Goal: Check status: Verify the current state of an ongoing process or item

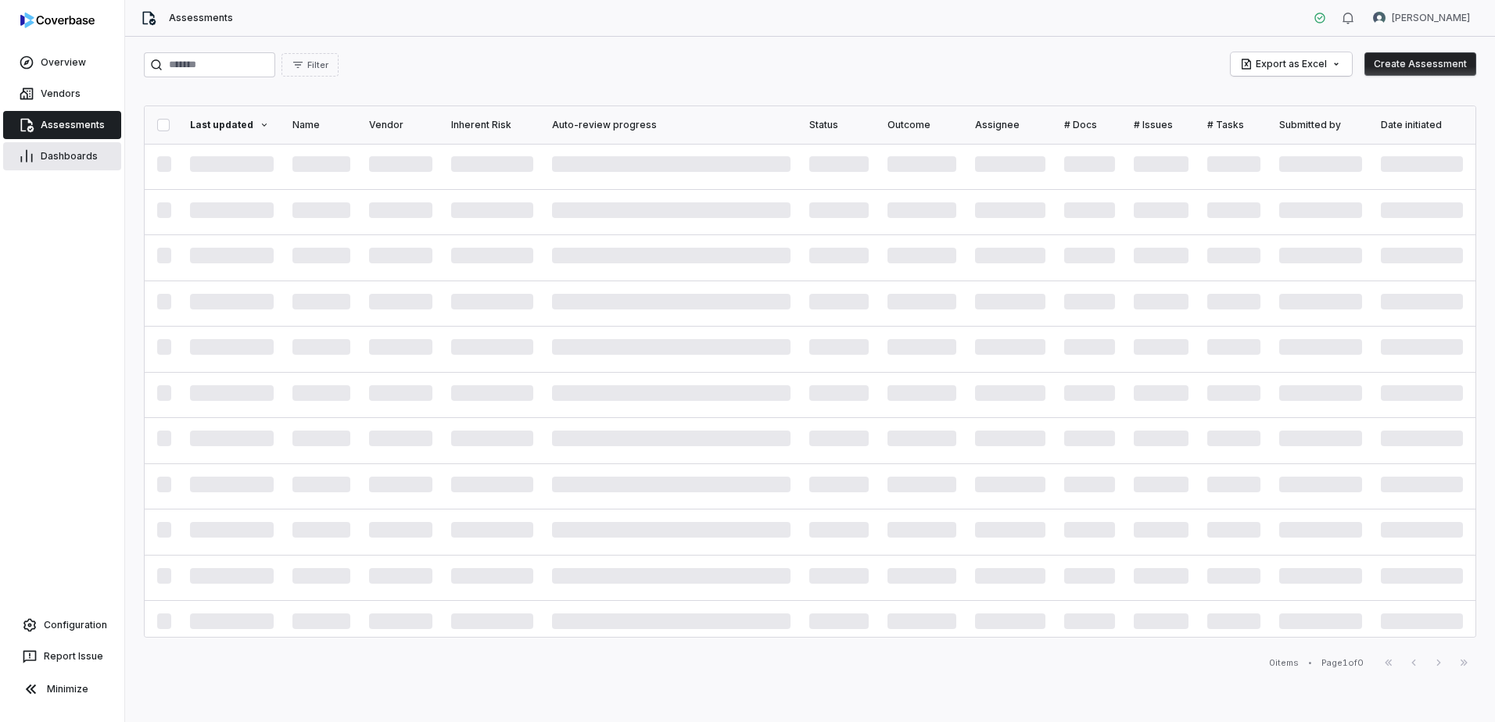
click at [45, 156] on span "Dashboards" at bounding box center [69, 156] width 57 height 13
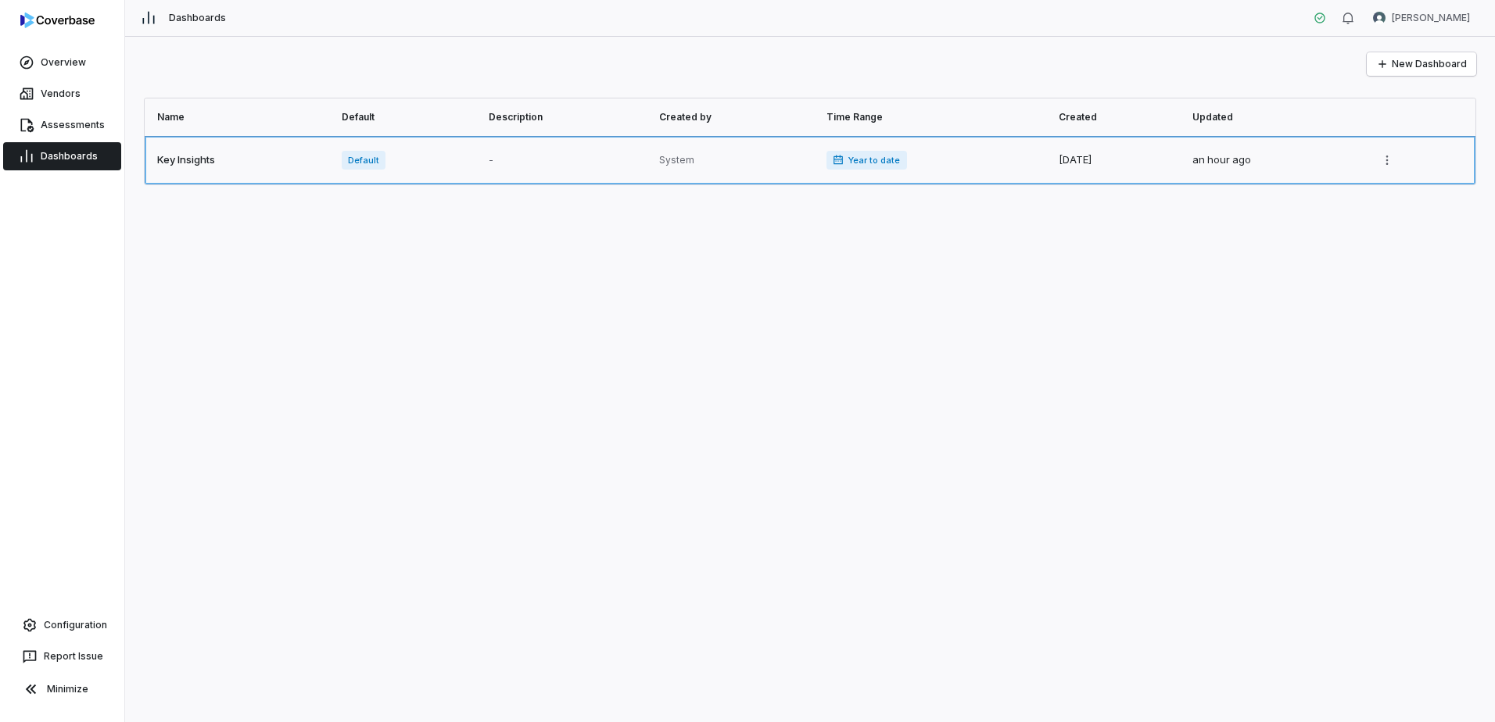
click at [184, 160] on link at bounding box center [239, 160] width 188 height 48
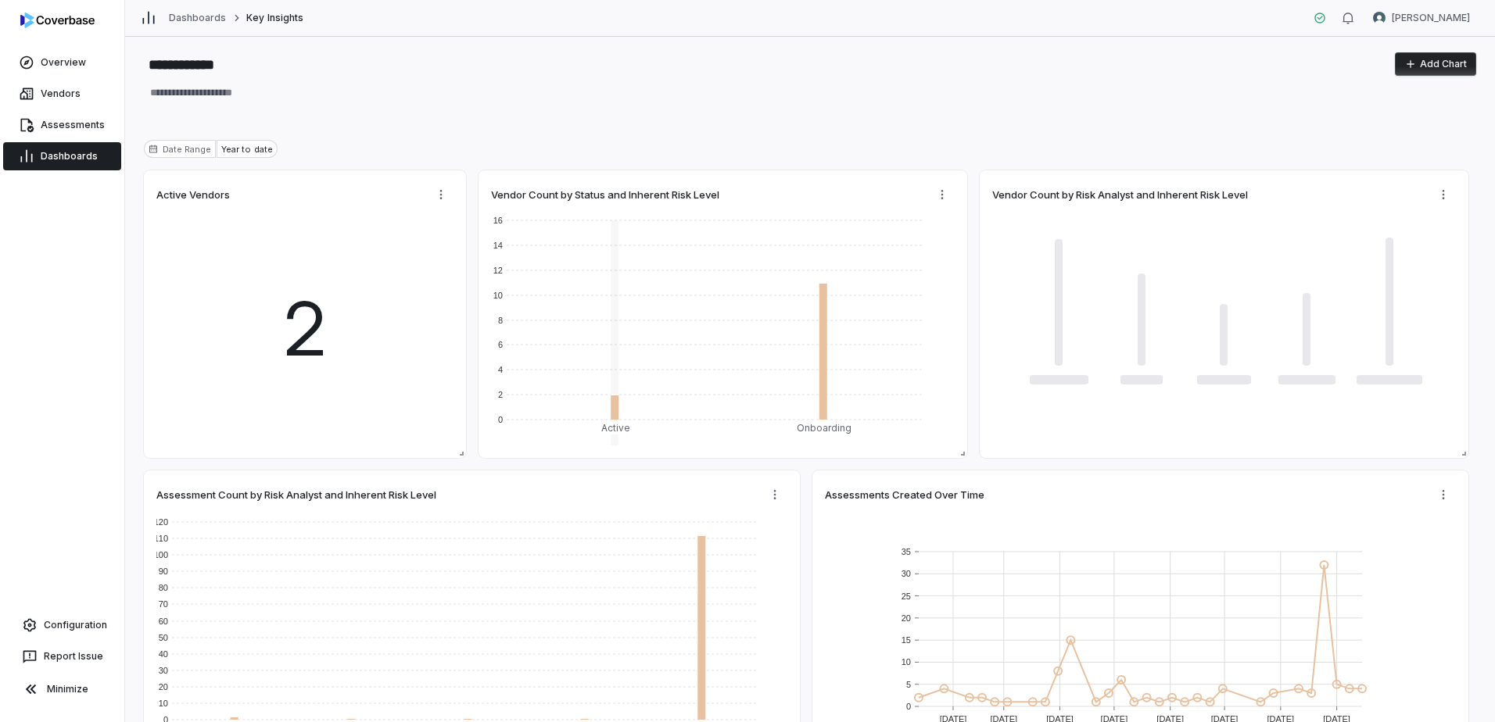
type textarea "*"
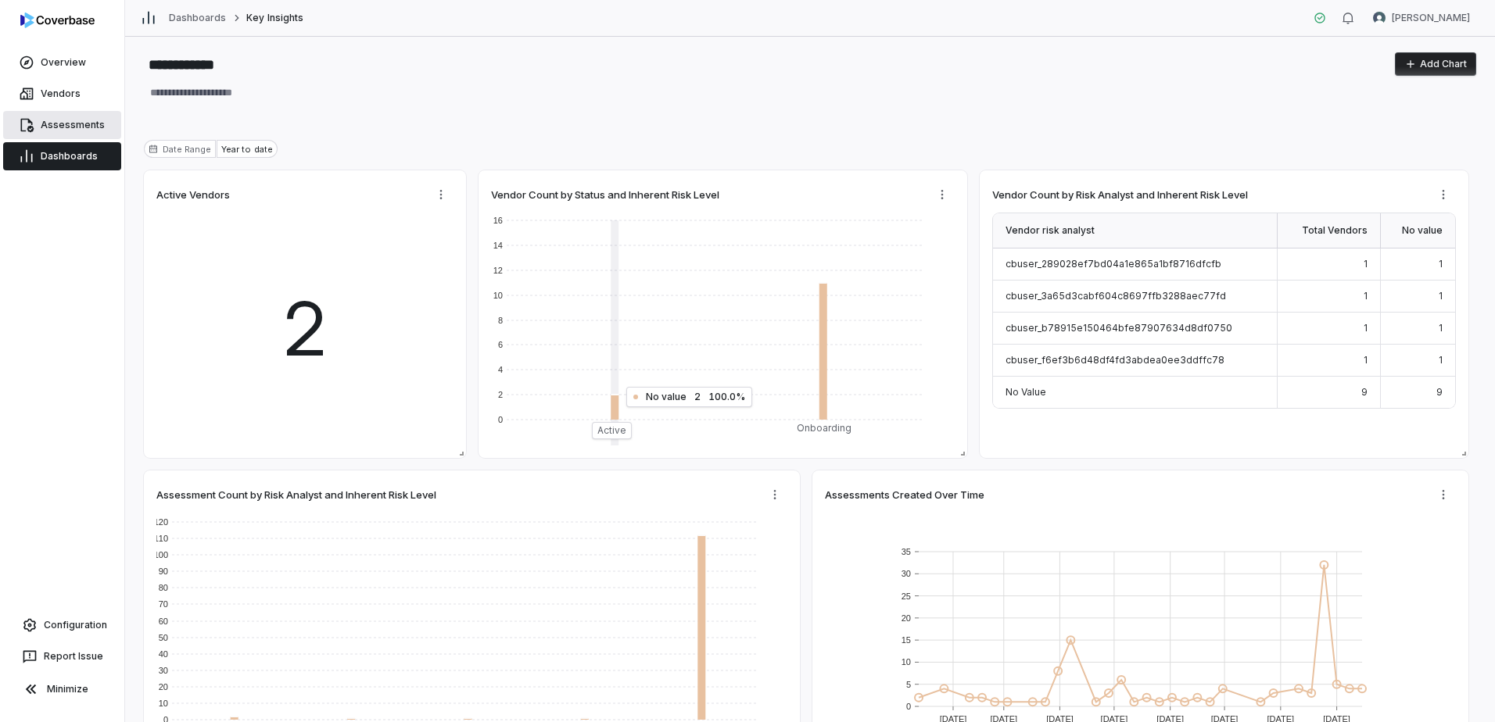
click at [81, 124] on span "Assessments" at bounding box center [73, 125] width 64 height 13
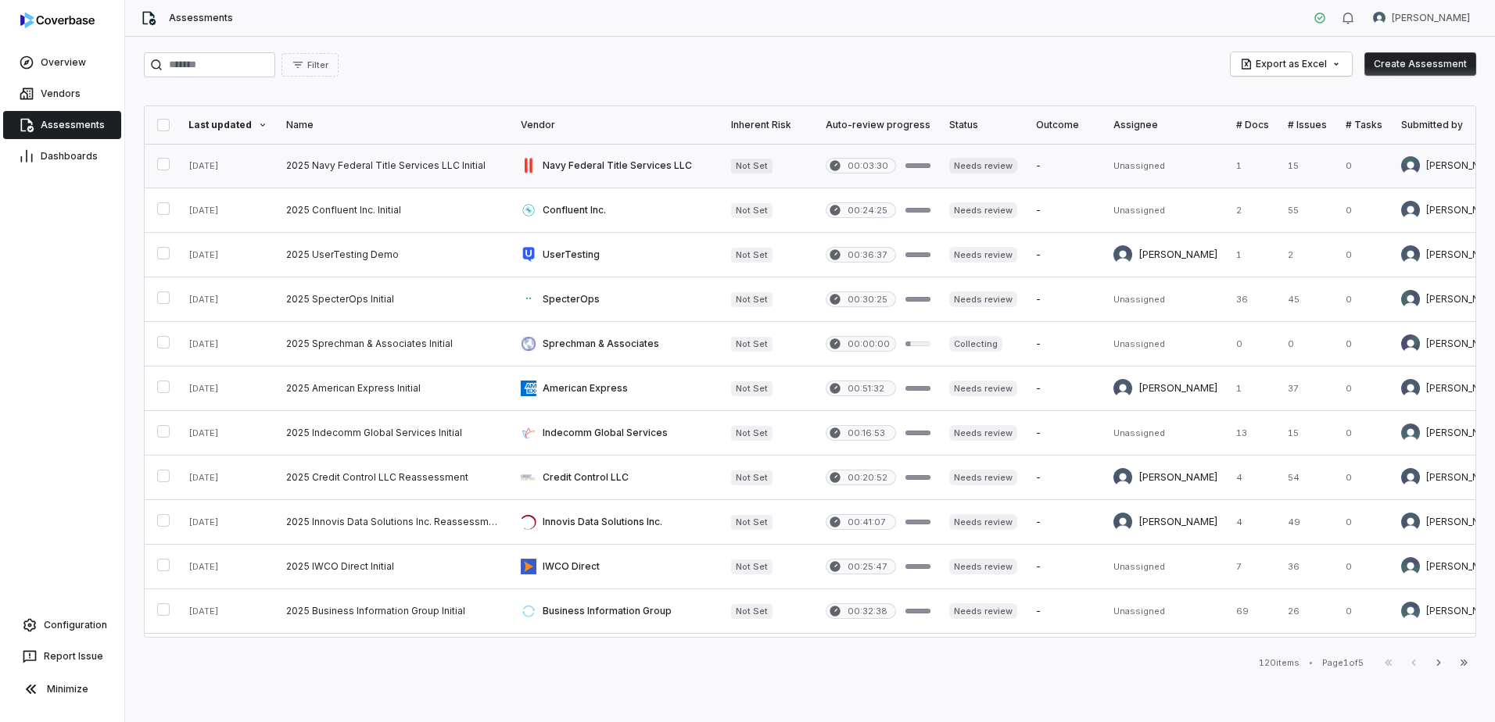
click at [618, 160] on link at bounding box center [616, 166] width 210 height 44
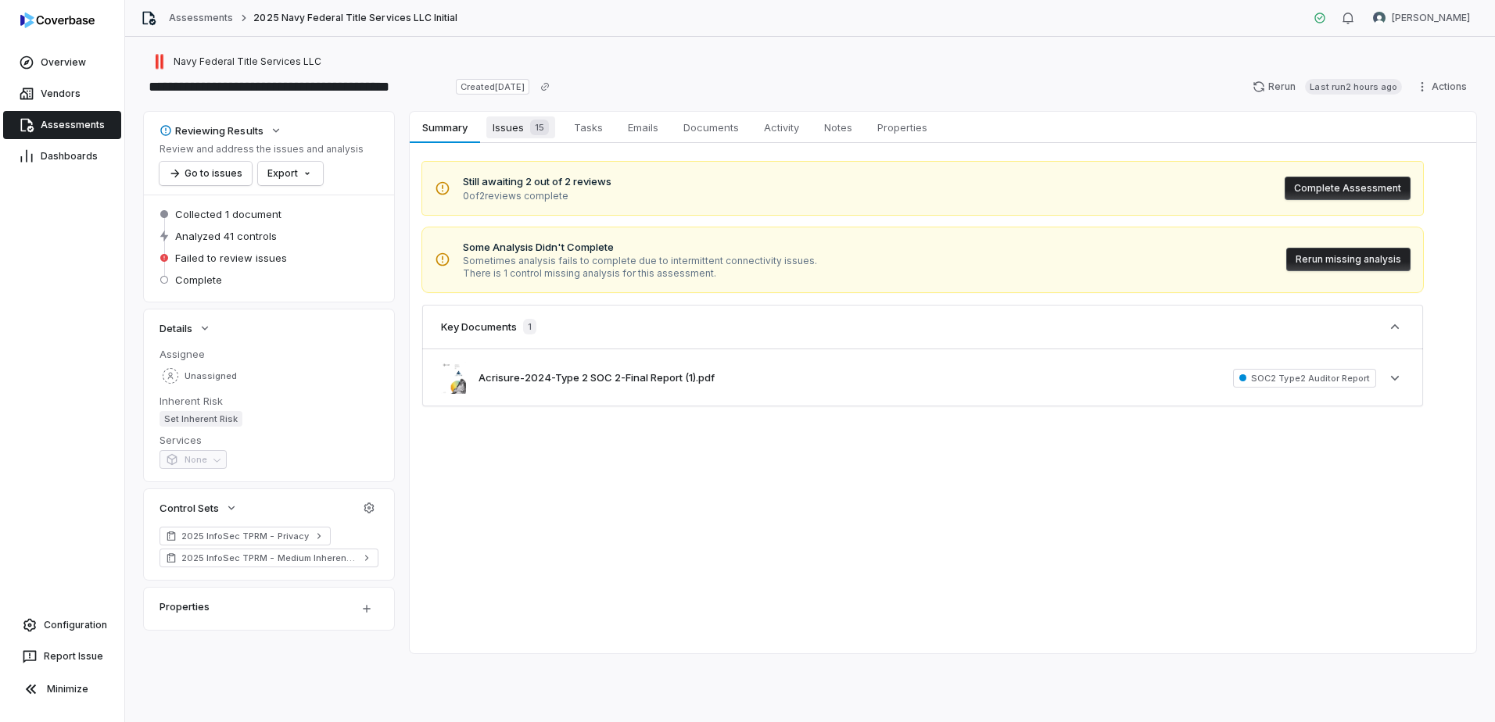
click at [508, 131] on span "Issues 15" at bounding box center [520, 127] width 69 height 22
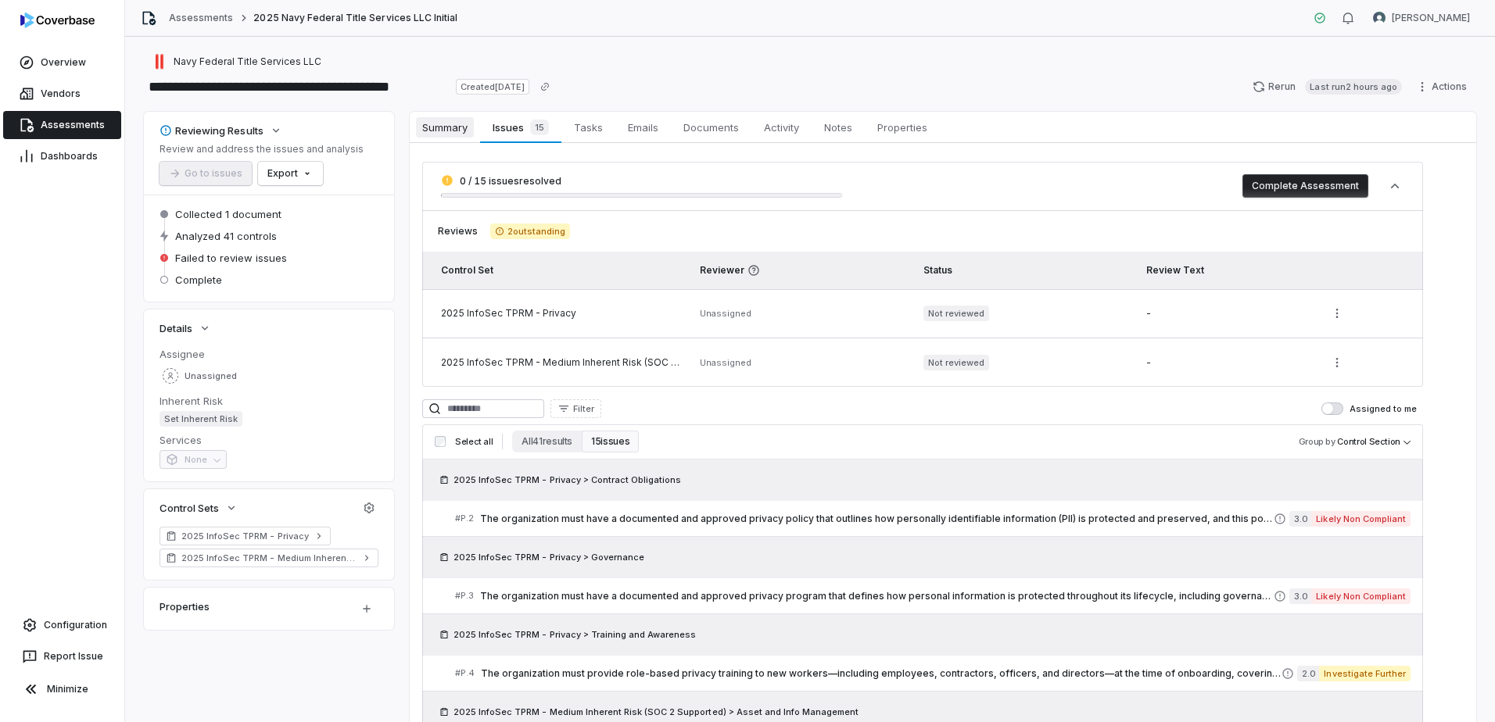
click at [450, 129] on span "Summary" at bounding box center [445, 127] width 58 height 20
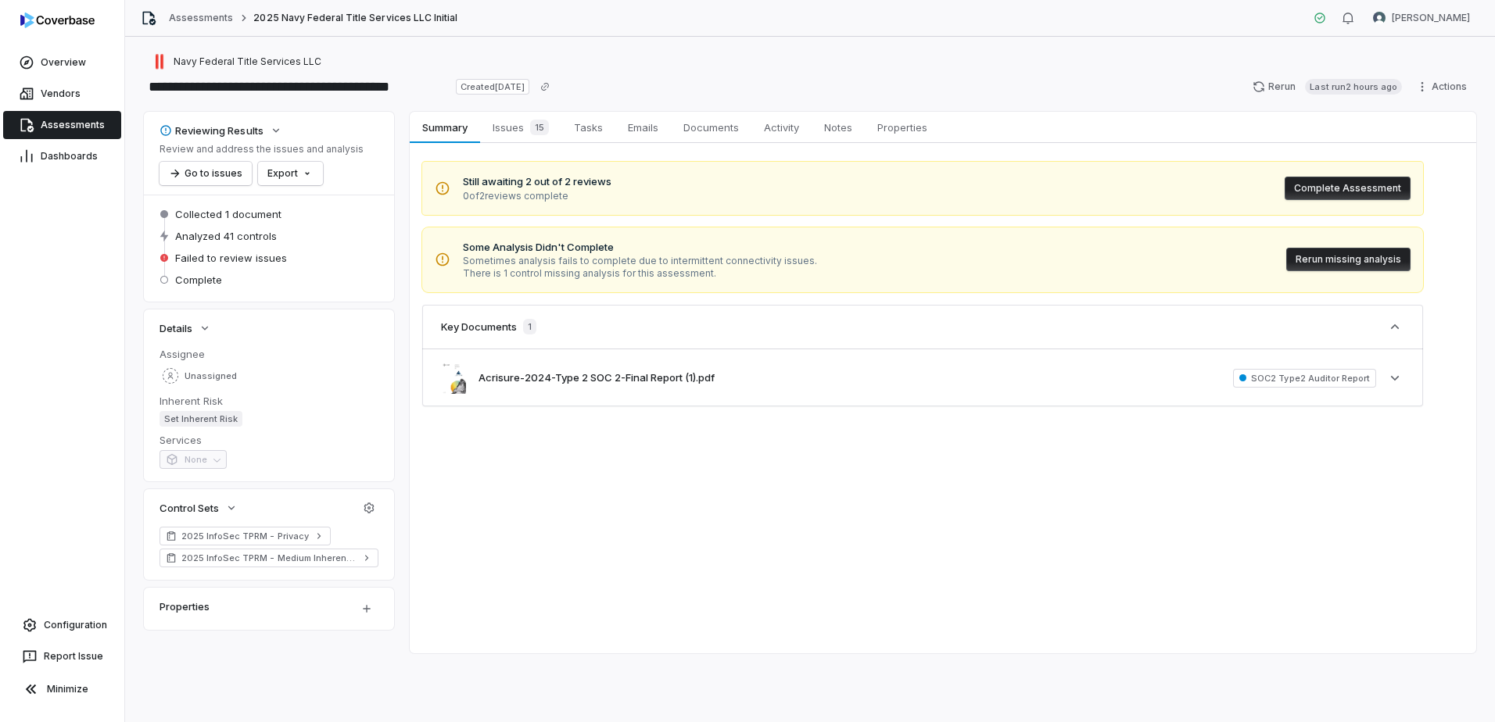
click at [1316, 256] on button "Rerun missing analysis" at bounding box center [1348, 259] width 124 height 23
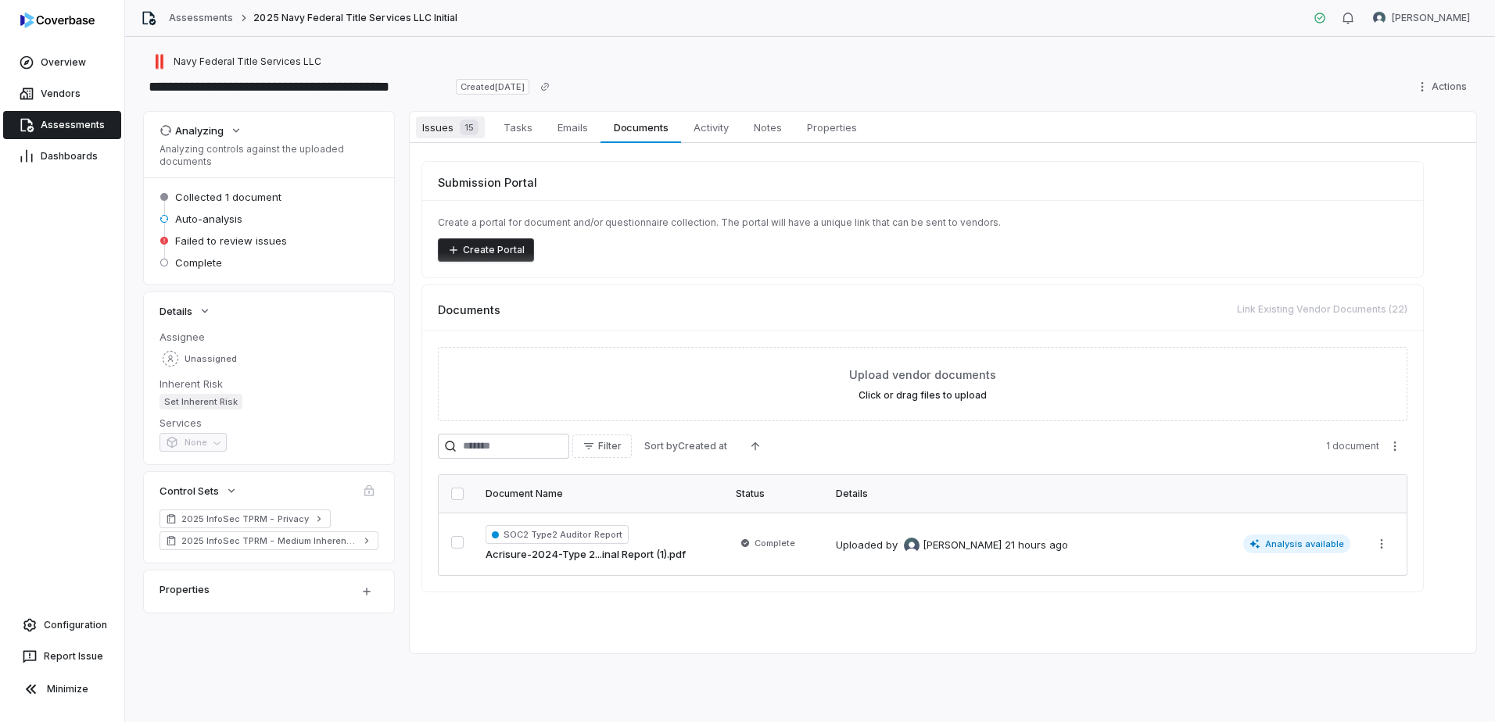
click at [450, 134] on span "Issues 15" at bounding box center [450, 127] width 69 height 22
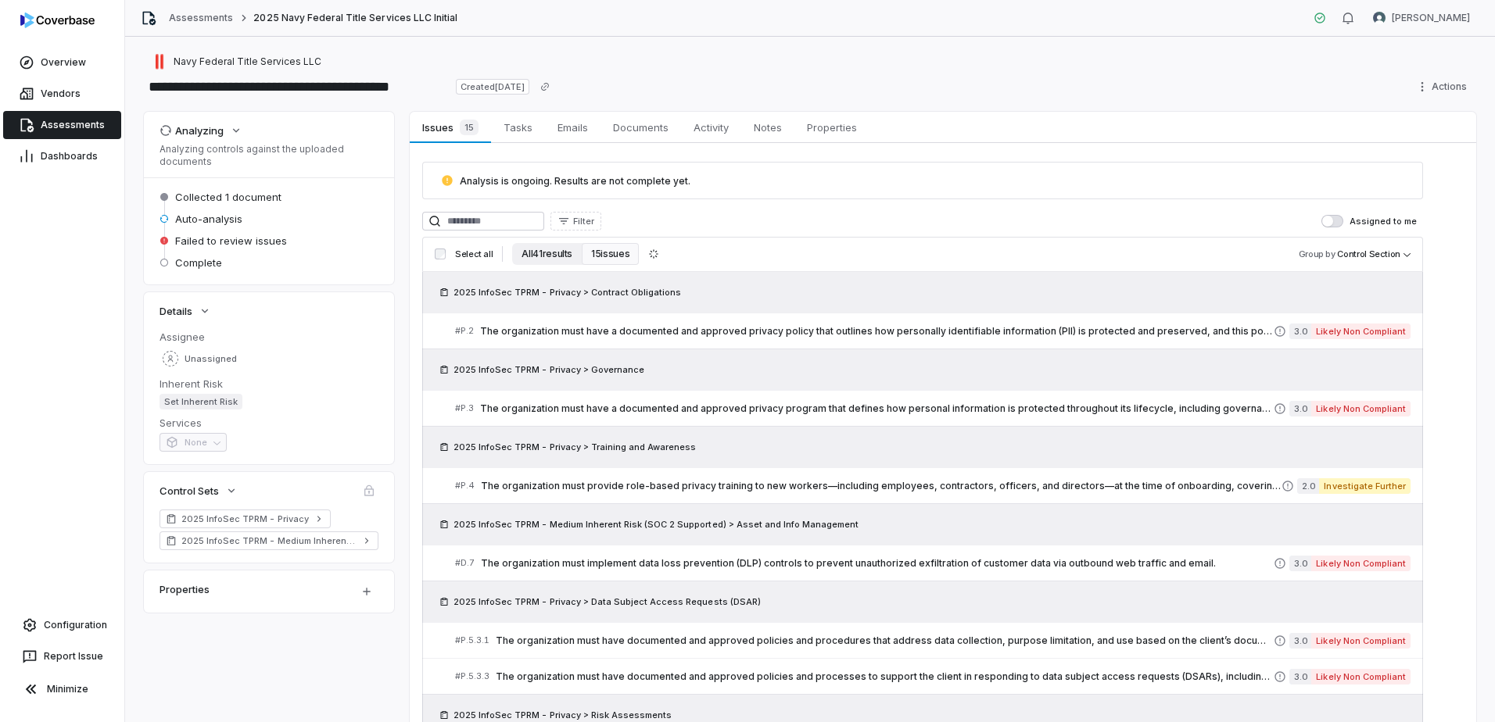
click at [554, 254] on button "All 41 results" at bounding box center [547, 254] width 70 height 22
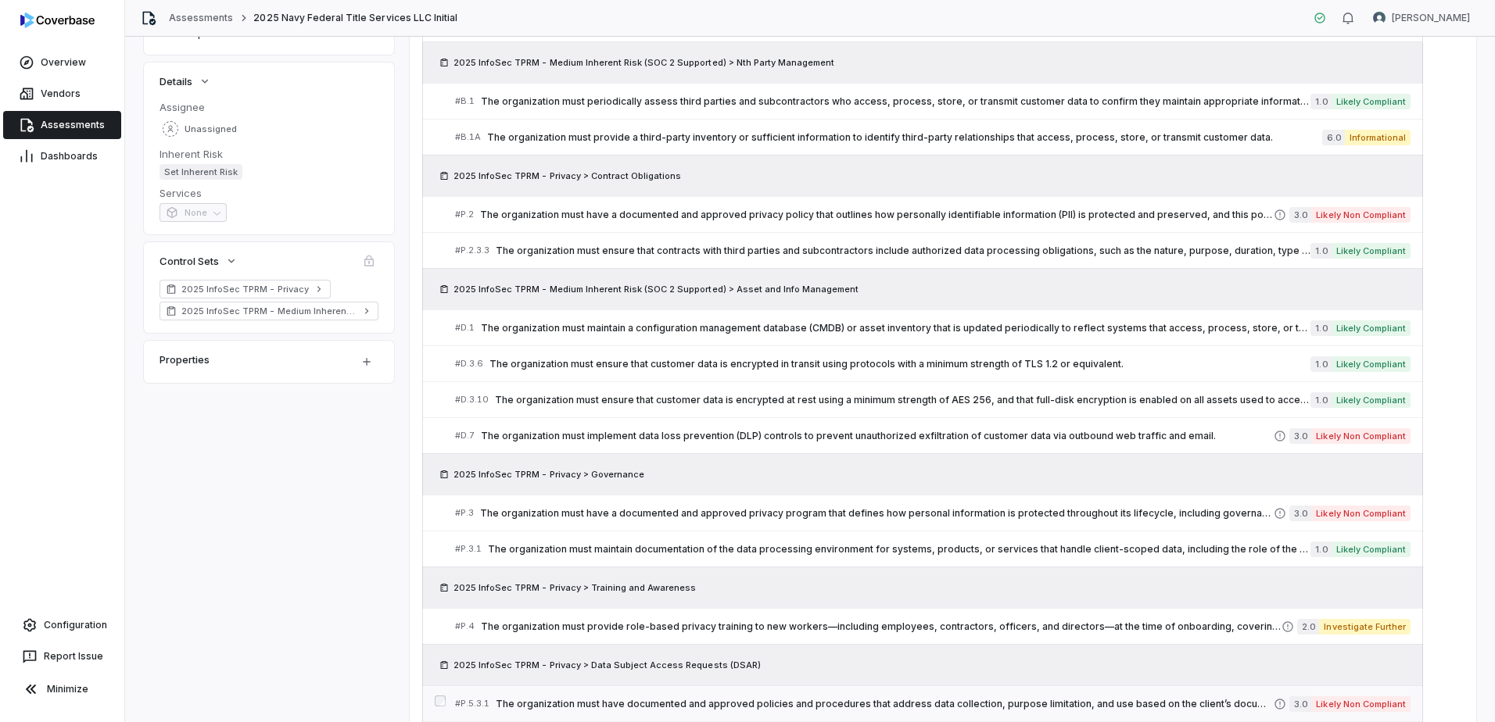
scroll to position [3, 0]
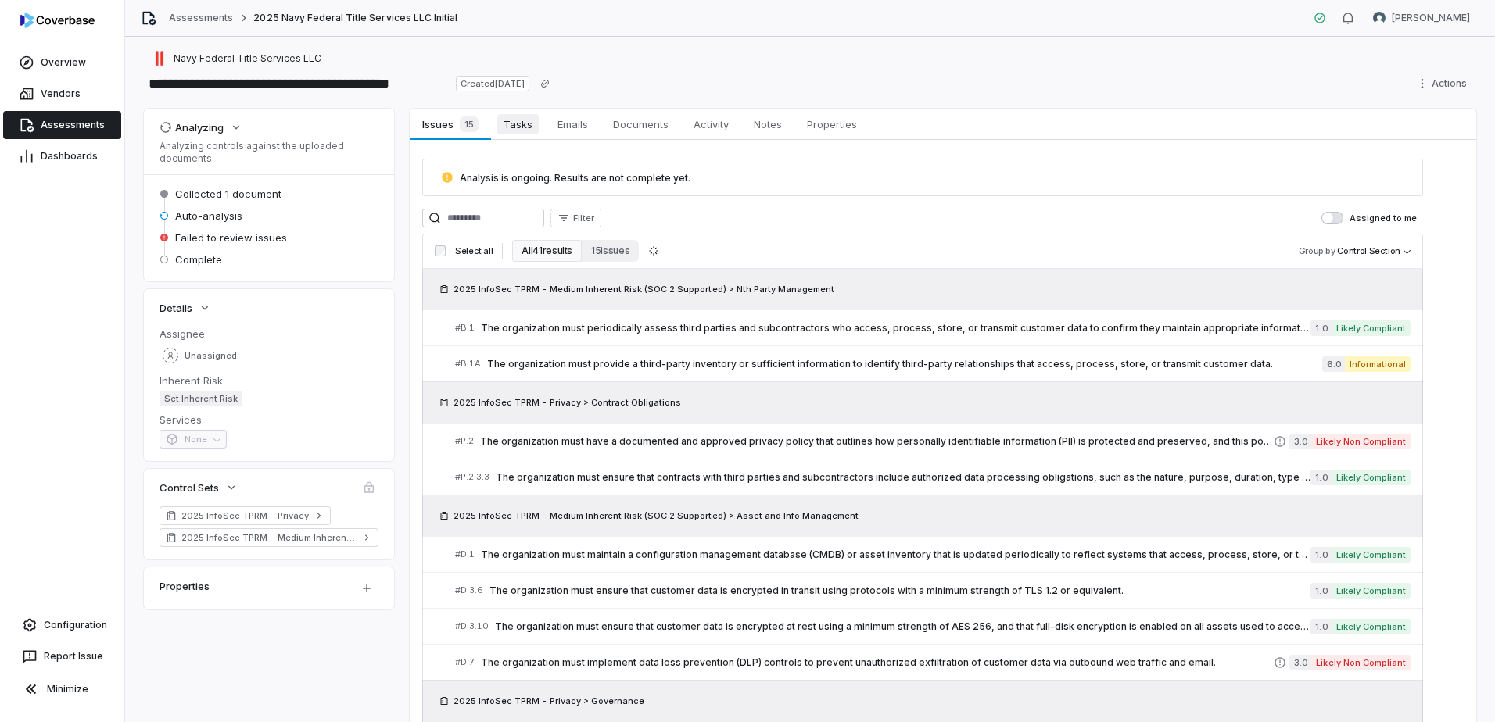
click at [512, 129] on span "Tasks" at bounding box center [517, 124] width 41 height 20
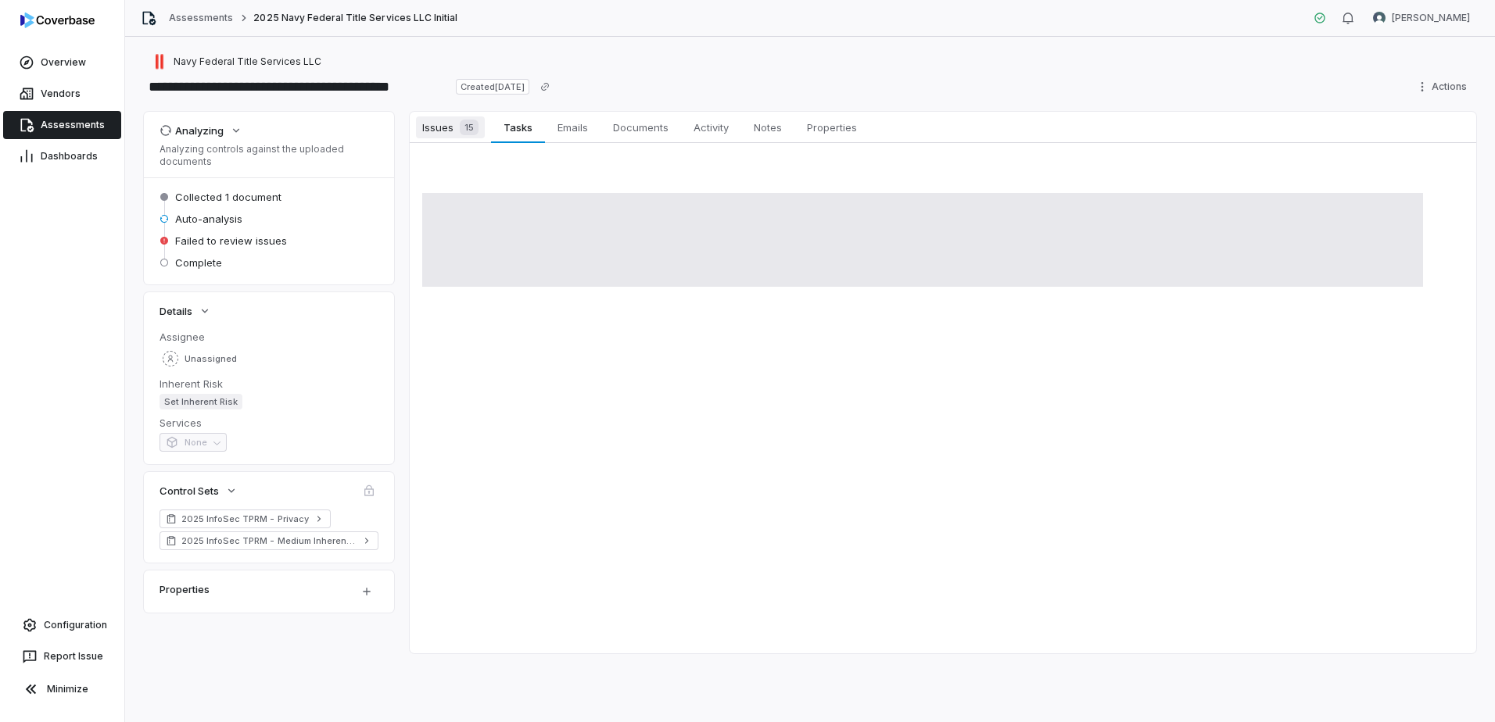
click at [446, 128] on span "Issues 15" at bounding box center [450, 127] width 69 height 22
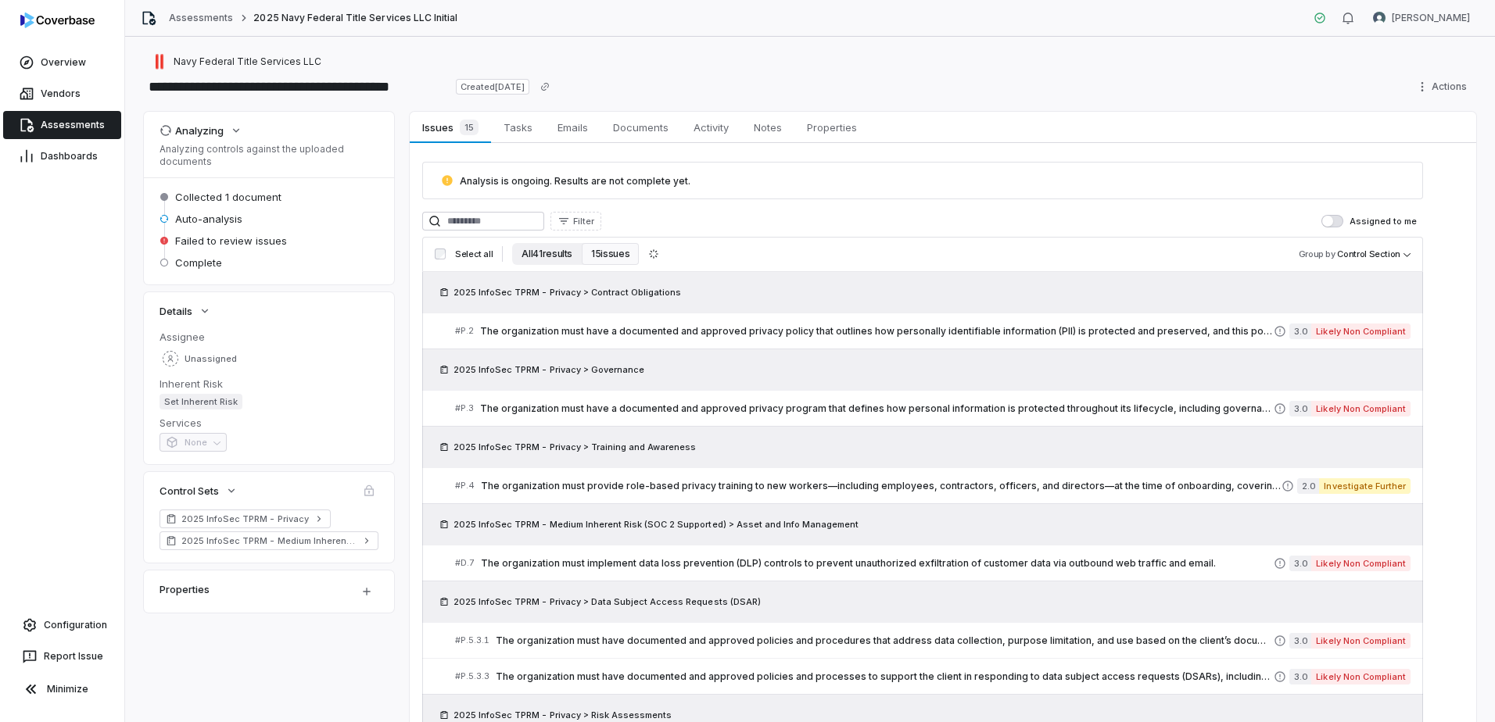
click at [534, 256] on button "All 41 results" at bounding box center [547, 254] width 70 height 22
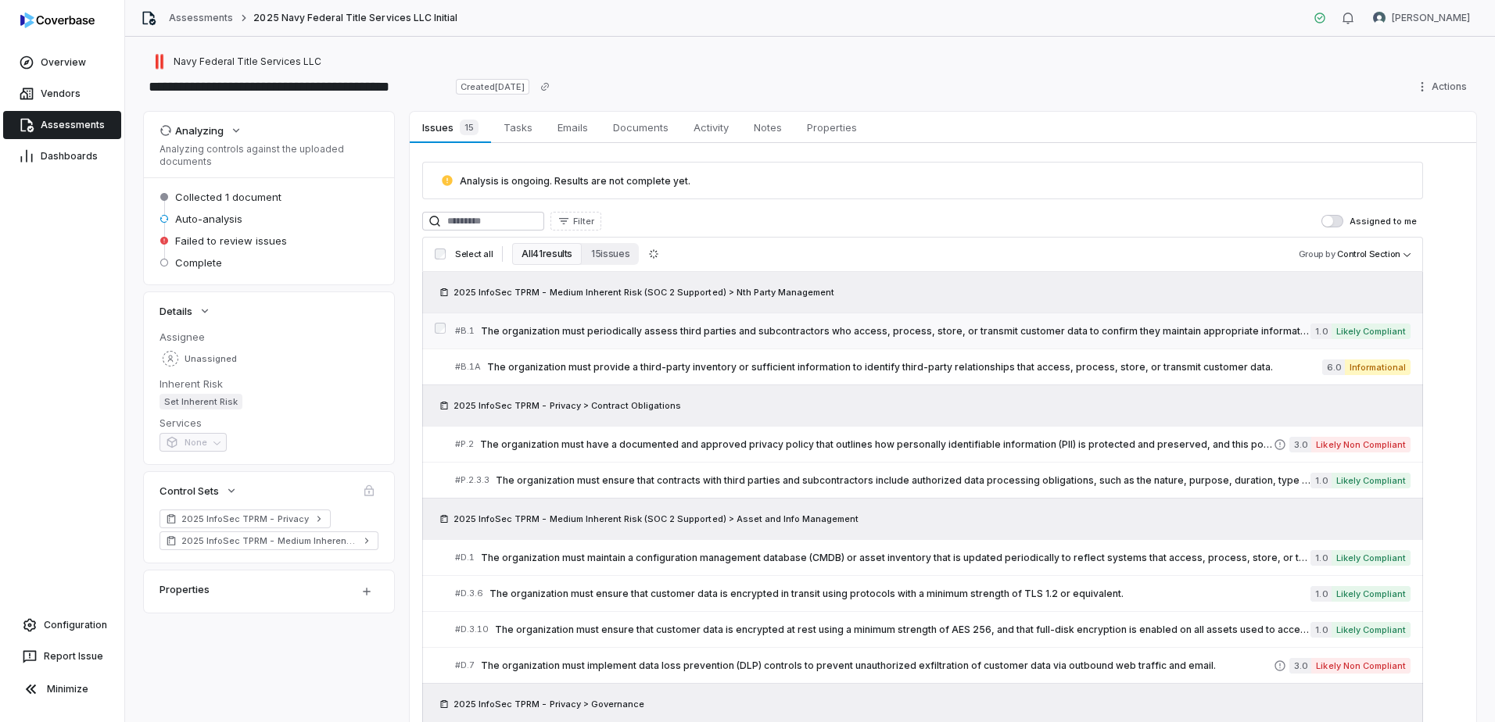
click at [659, 329] on span "The organization must periodically assess third parties and subcontractors who …" at bounding box center [896, 331] width 830 height 13
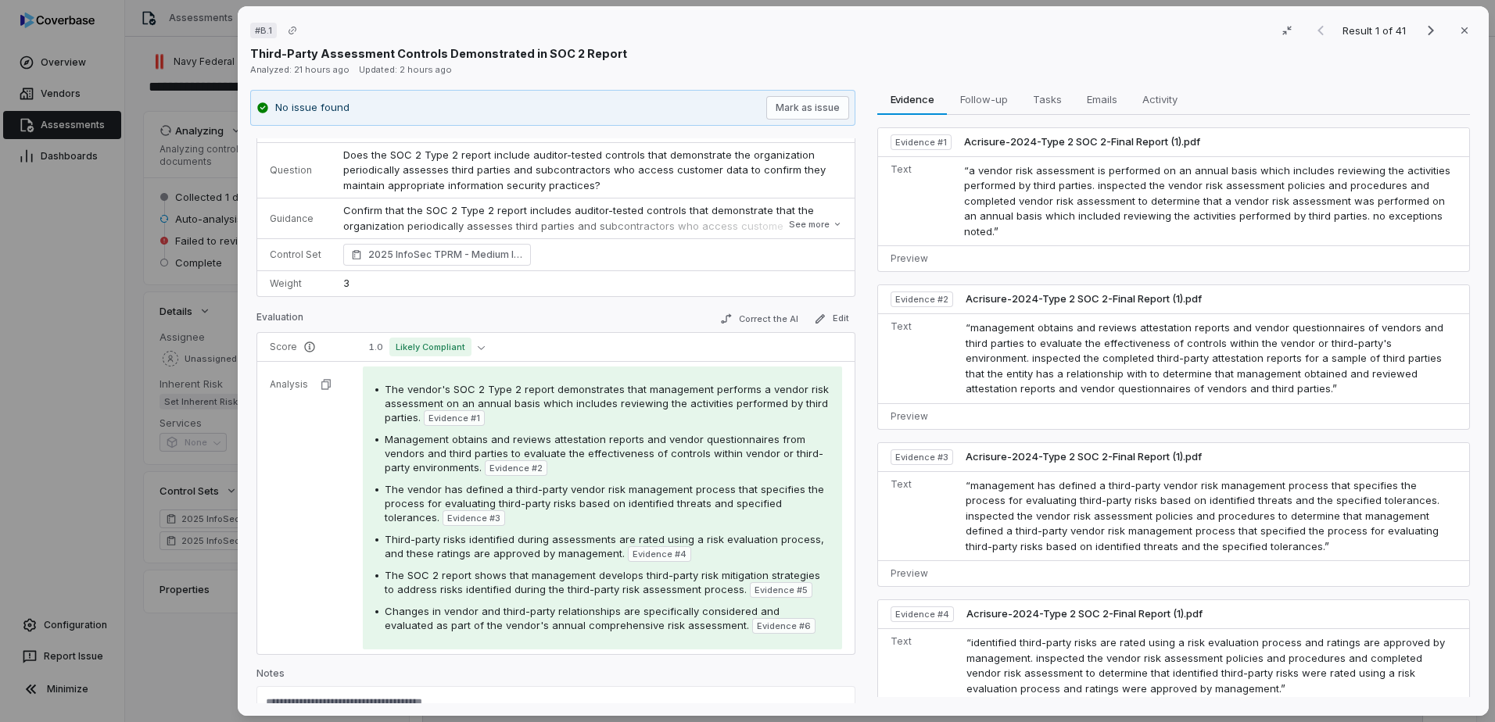
scroll to position [78, 0]
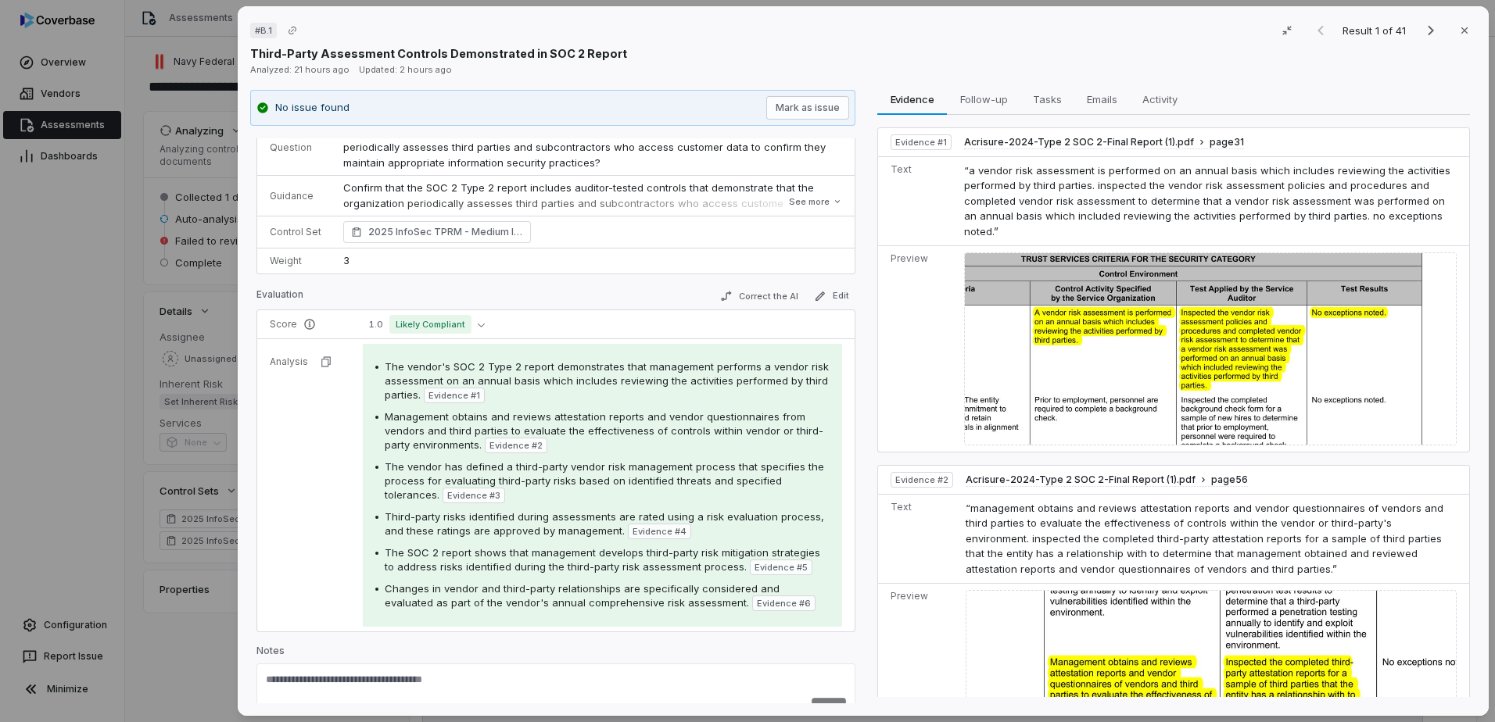
click at [813, 206] on button "See more" at bounding box center [815, 202] width 63 height 28
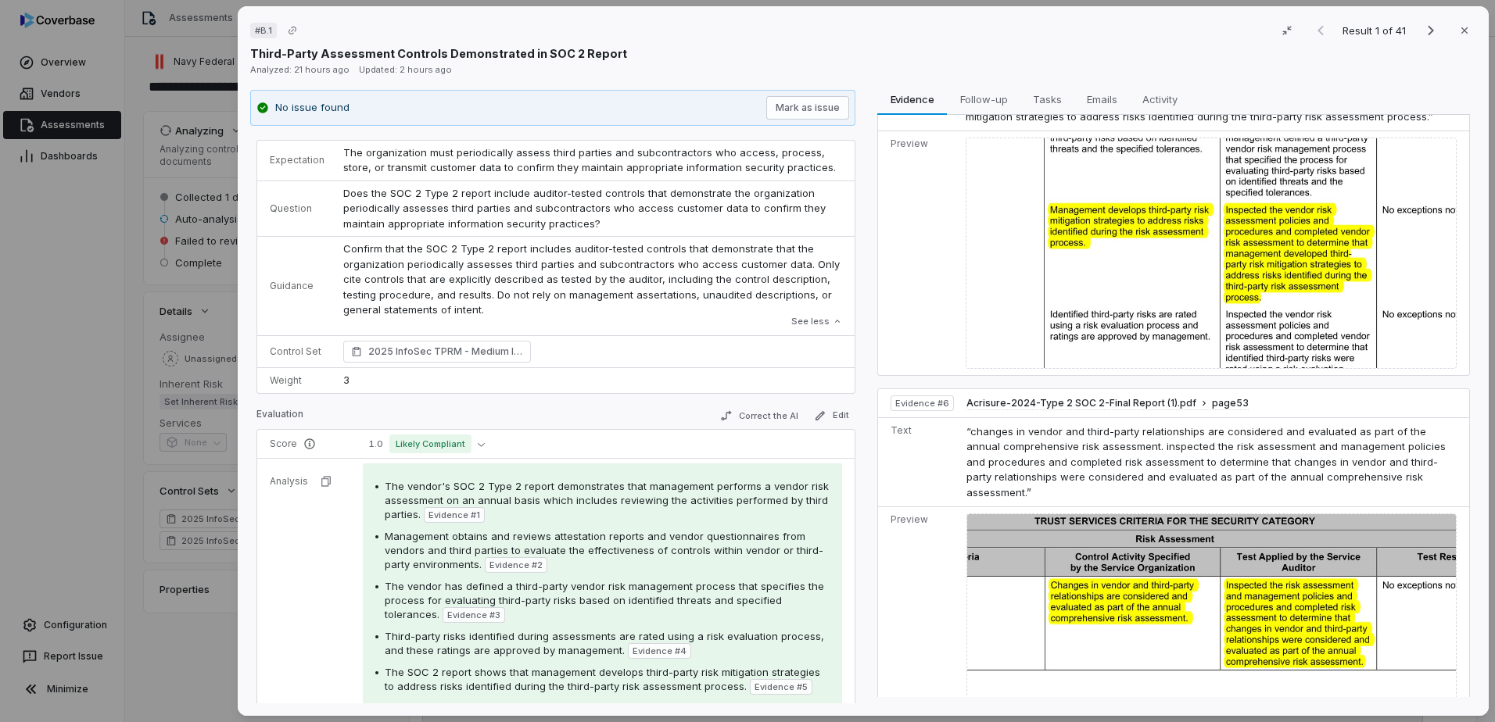
scroll to position [0, 0]
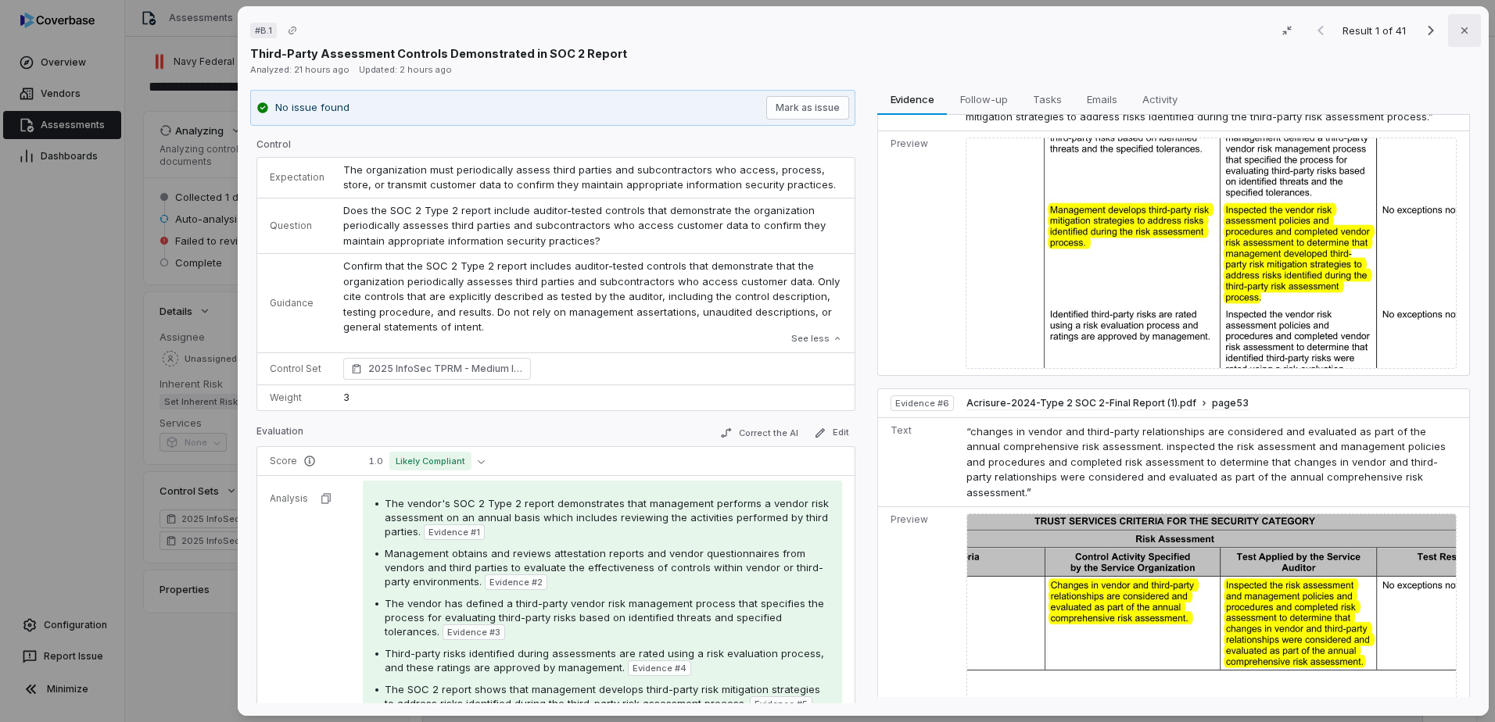
click at [1458, 34] on icon "button" at bounding box center [1464, 30] width 13 height 13
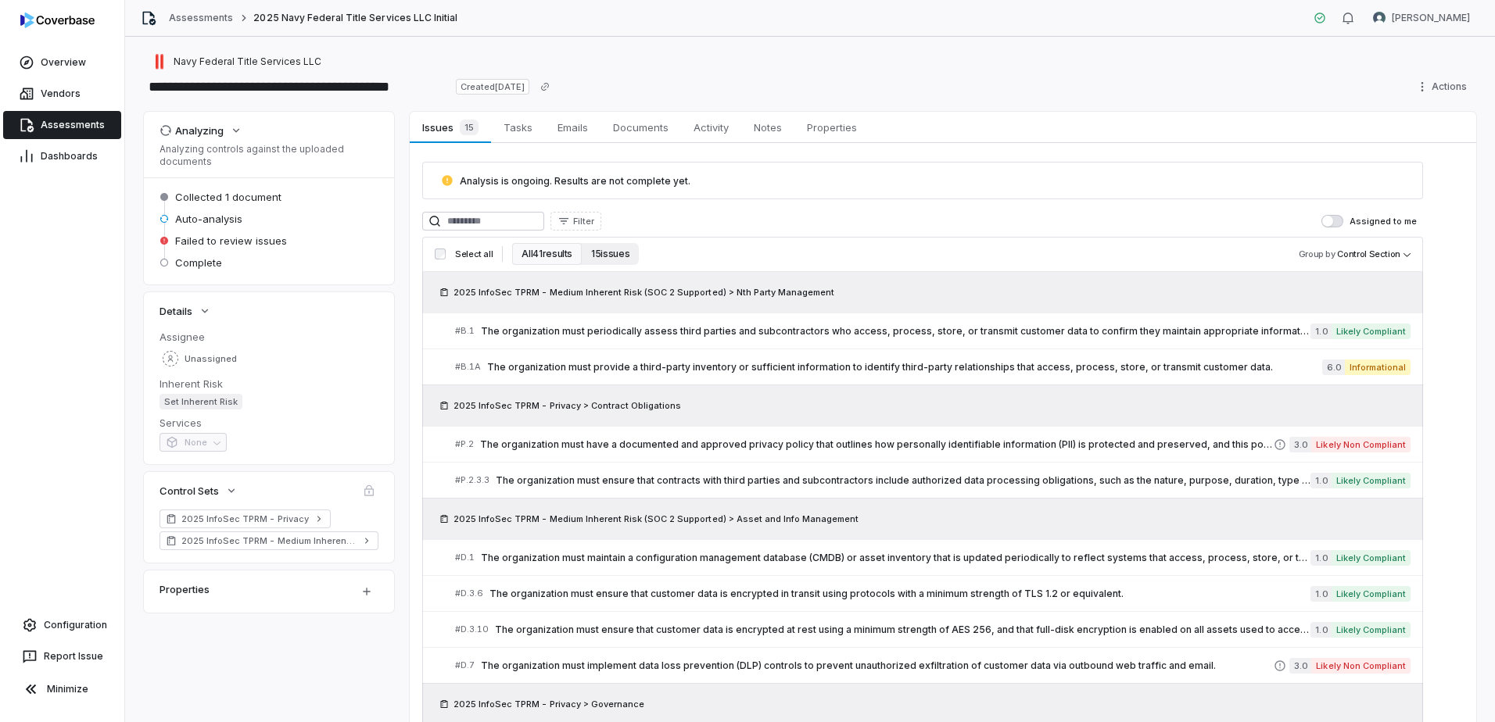
click at [625, 257] on button "15 issues" at bounding box center [610, 254] width 57 height 22
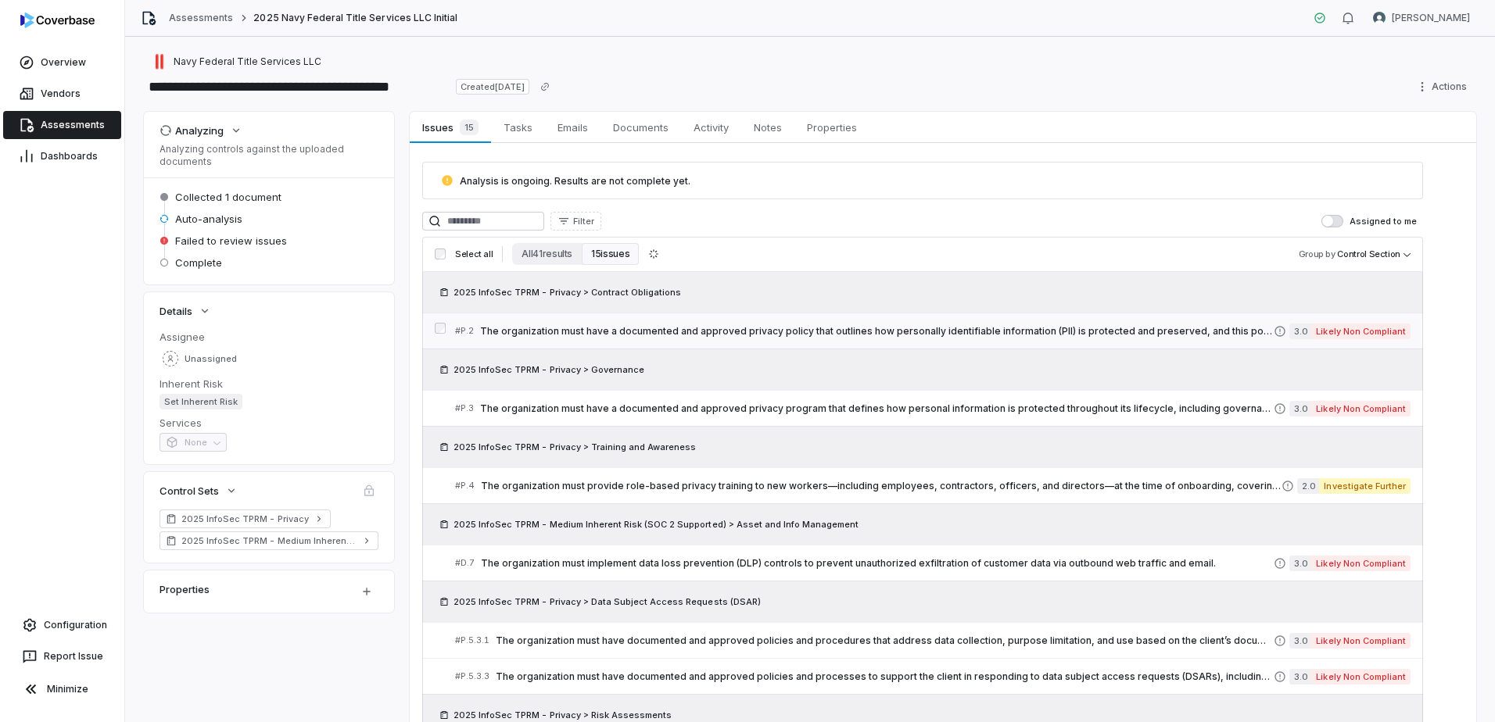
click at [926, 328] on span "The organization must have a documented and approved privacy policy that outlin…" at bounding box center [877, 331] width 794 height 13
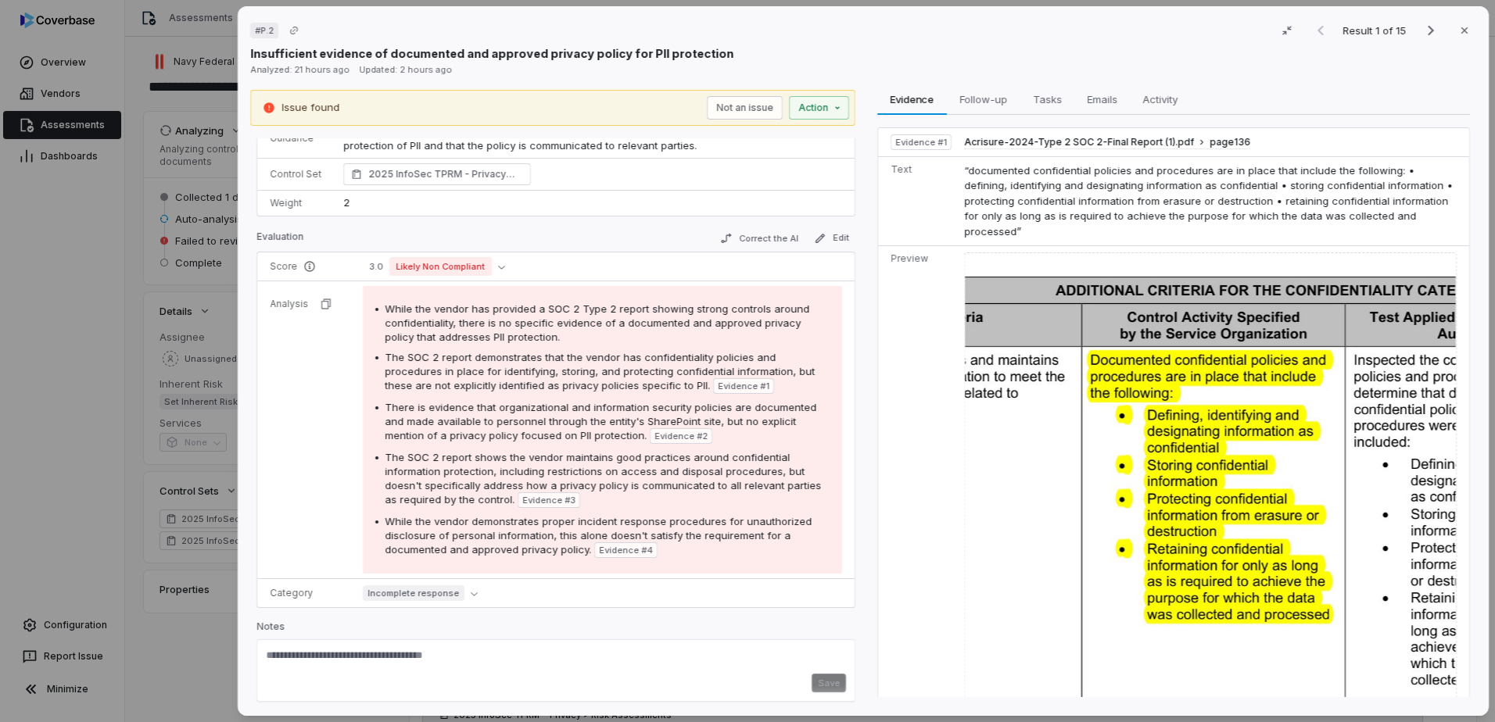
scroll to position [141, 0]
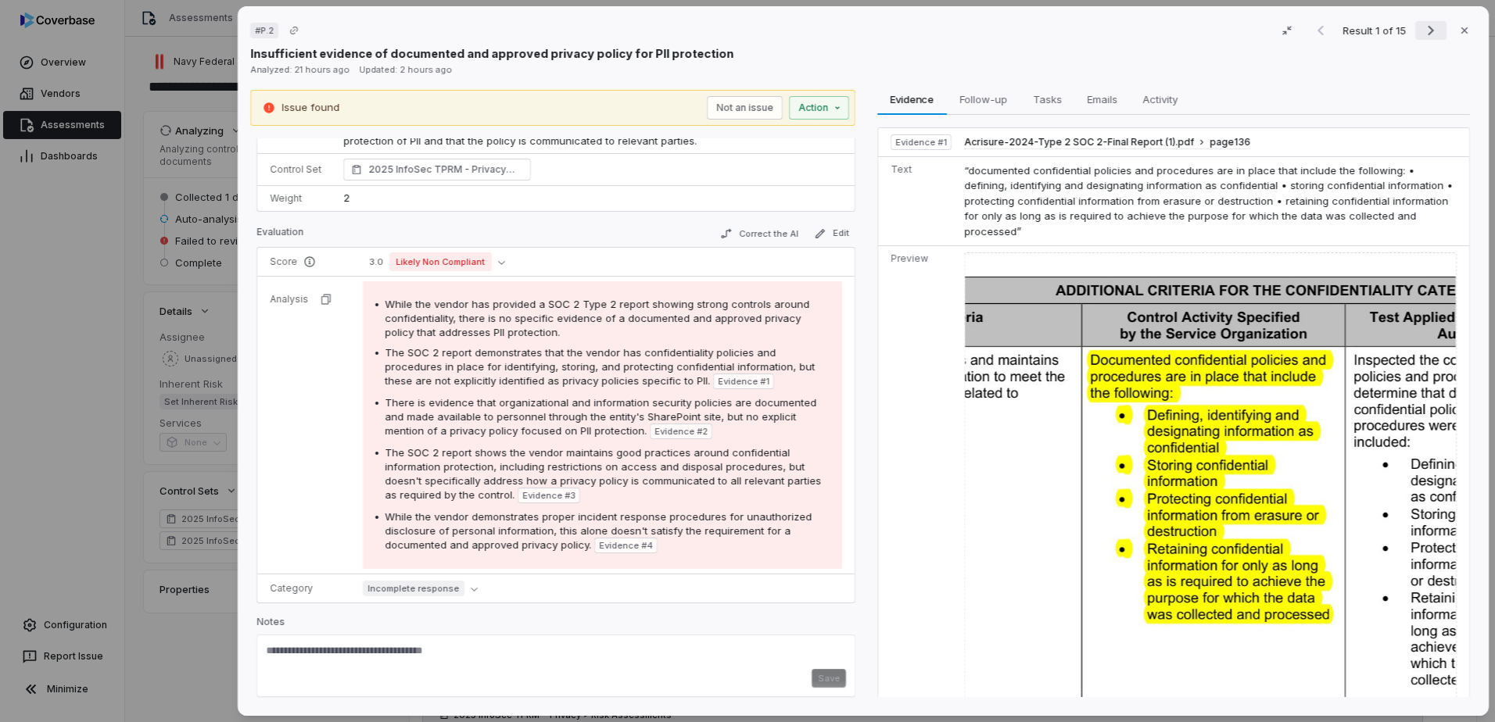
click at [1422, 35] on icon "Next result" at bounding box center [1430, 30] width 19 height 19
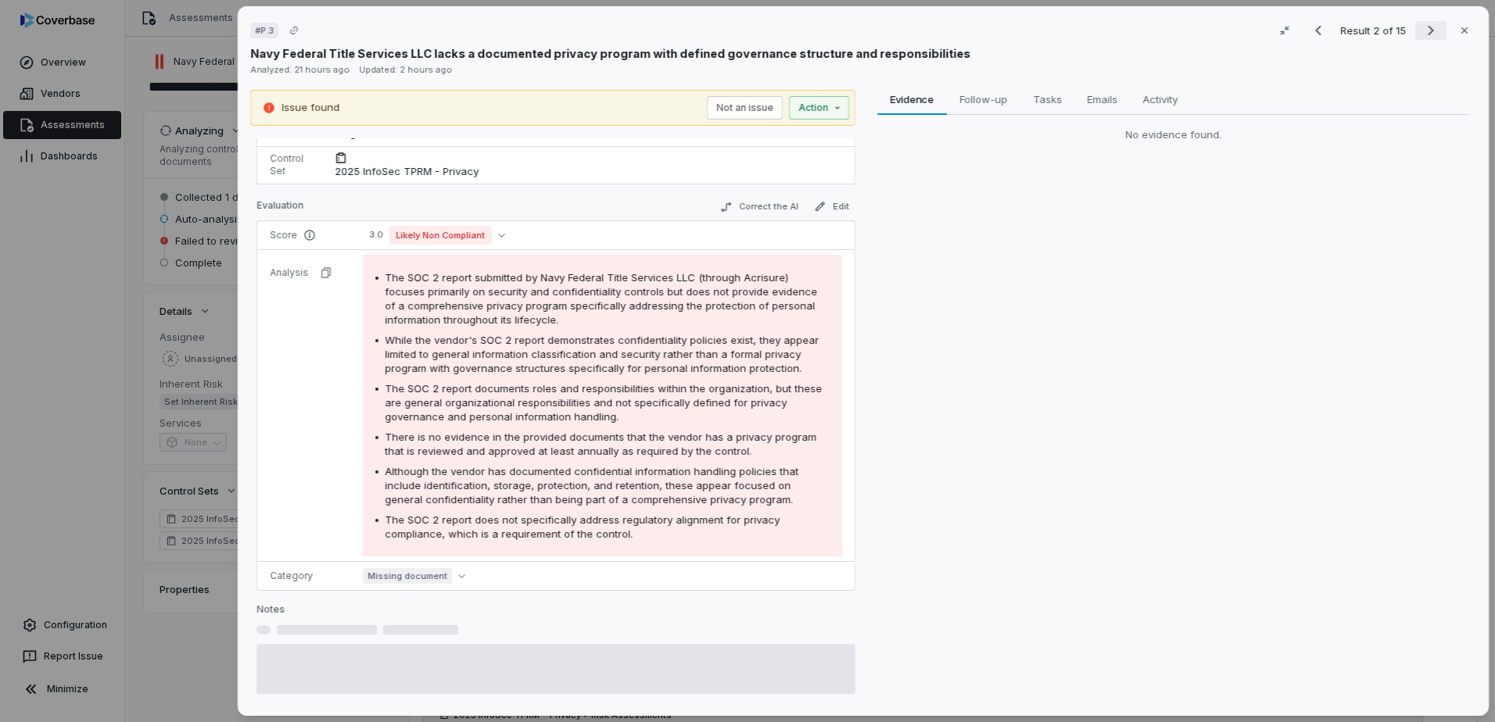
scroll to position [156, 0]
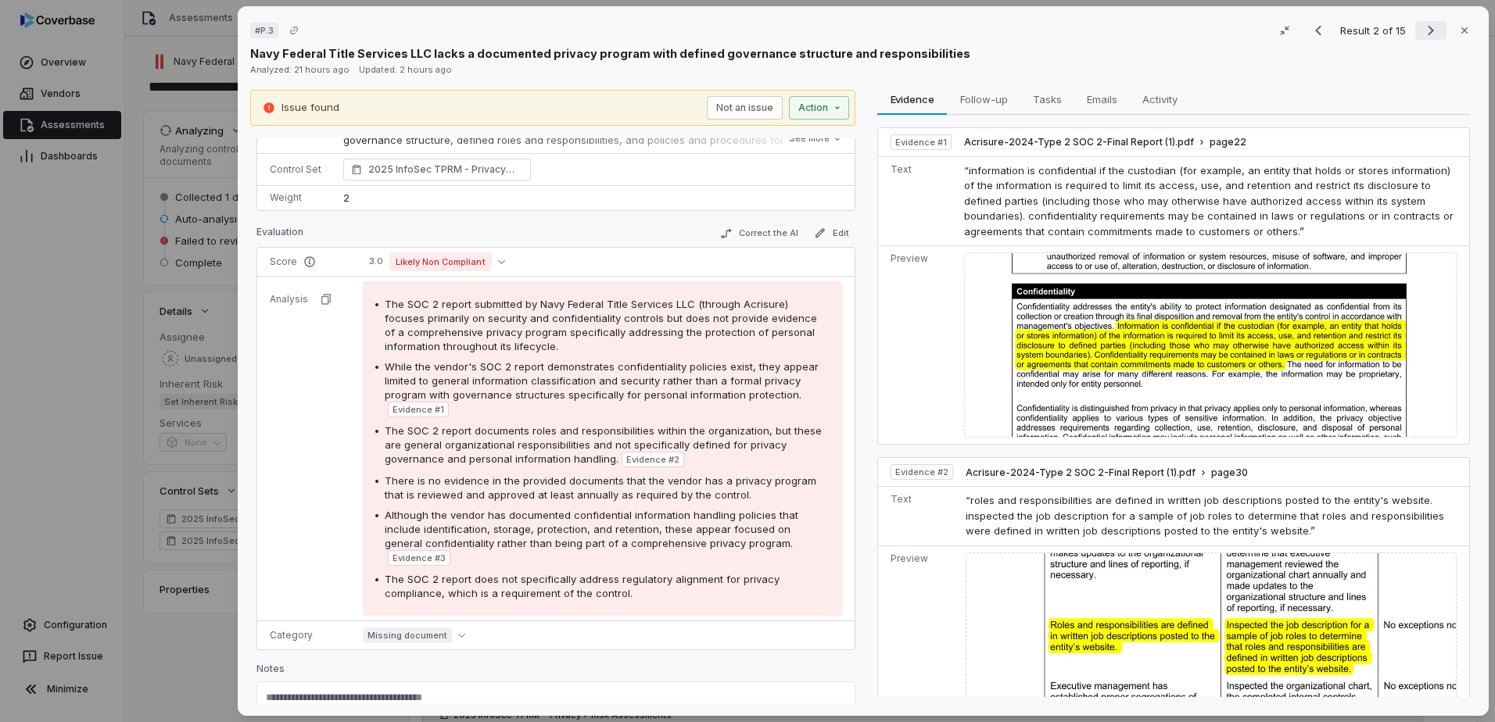
click at [1422, 35] on icon "Next result" at bounding box center [1430, 30] width 19 height 19
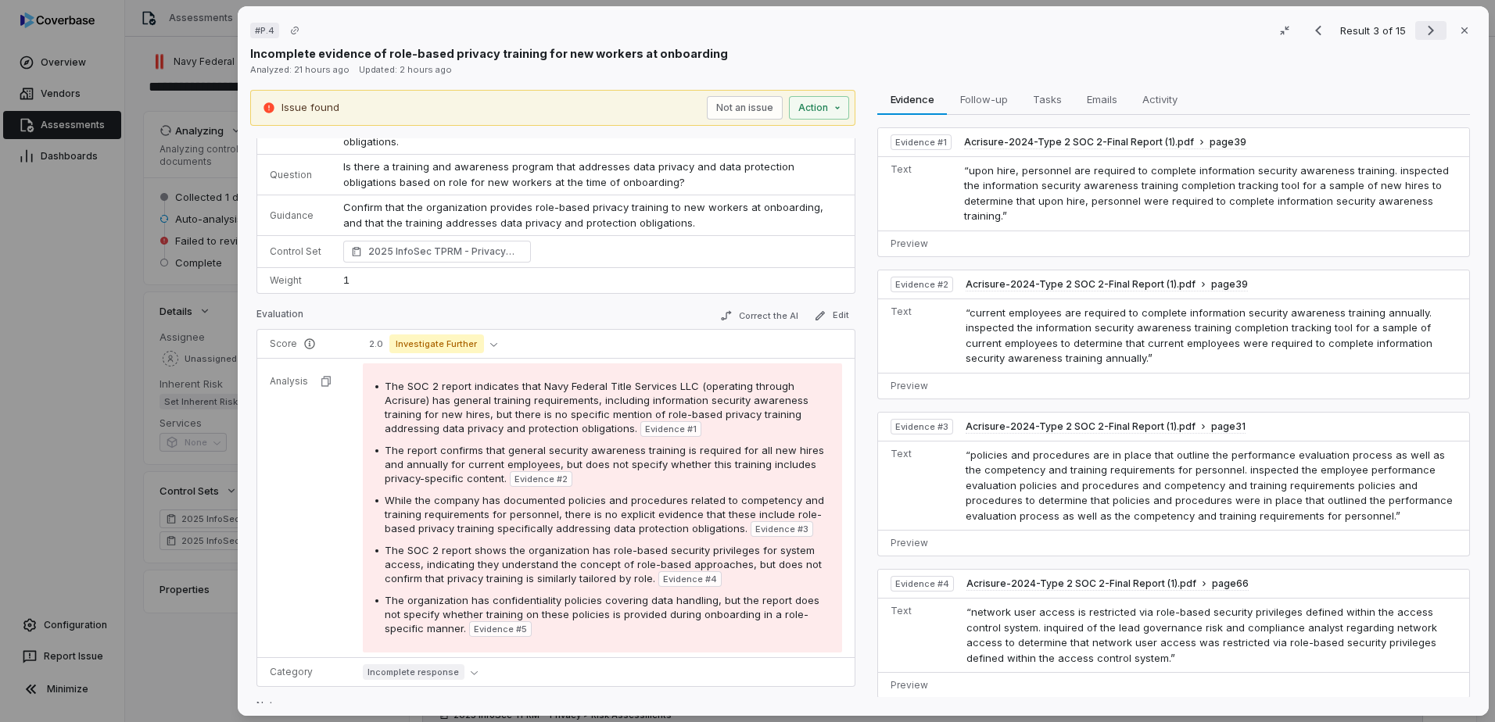
scroll to position [141, 0]
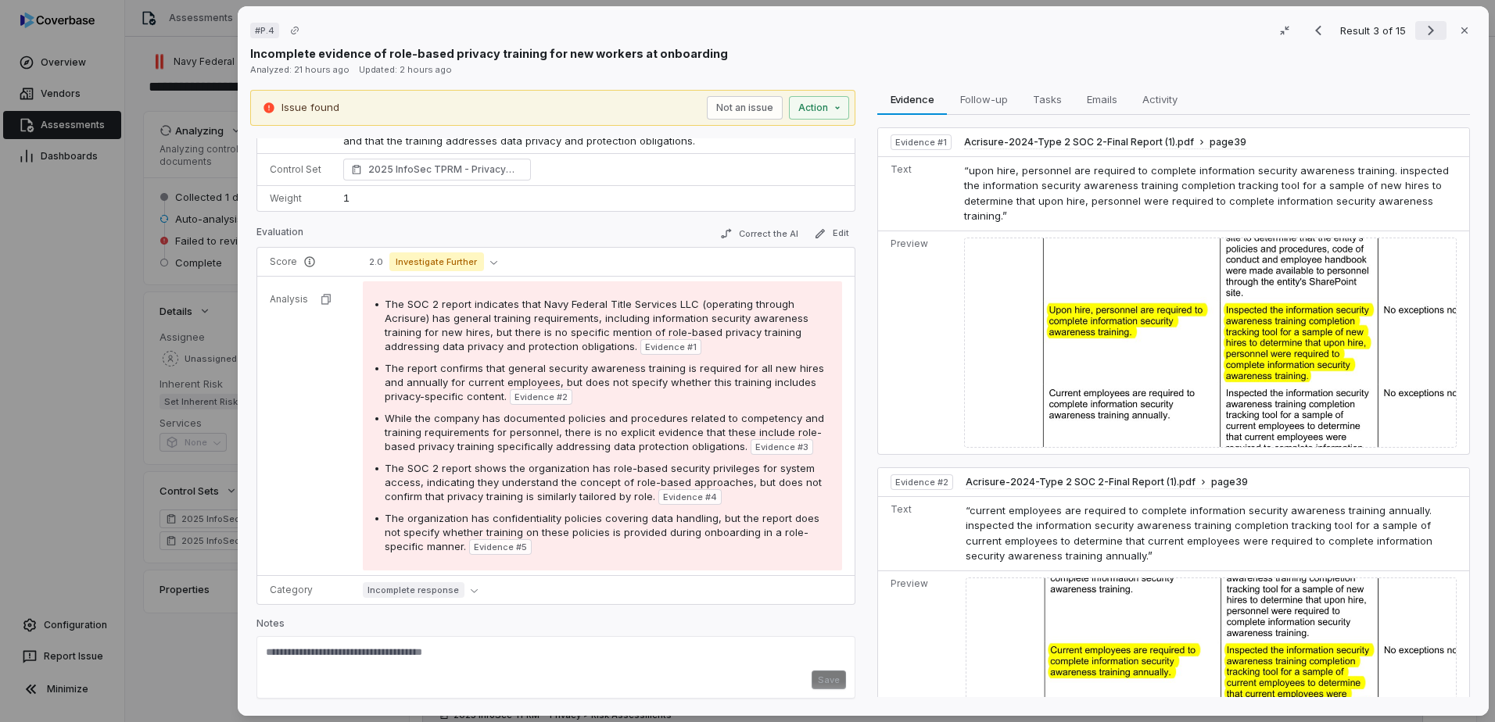
click at [1422, 35] on icon "Next result" at bounding box center [1430, 30] width 19 height 19
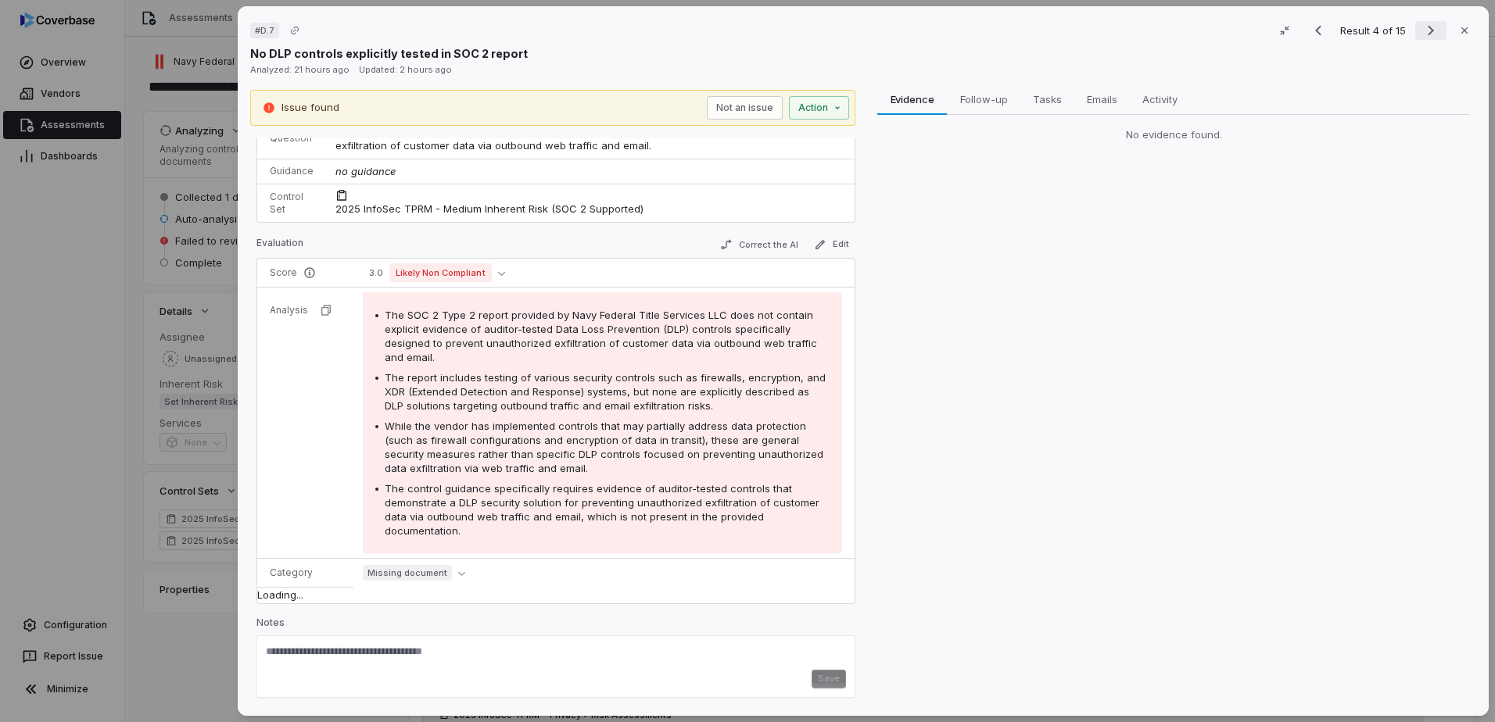
scroll to position [119, 0]
